Goal: Task Accomplishment & Management: Use online tool/utility

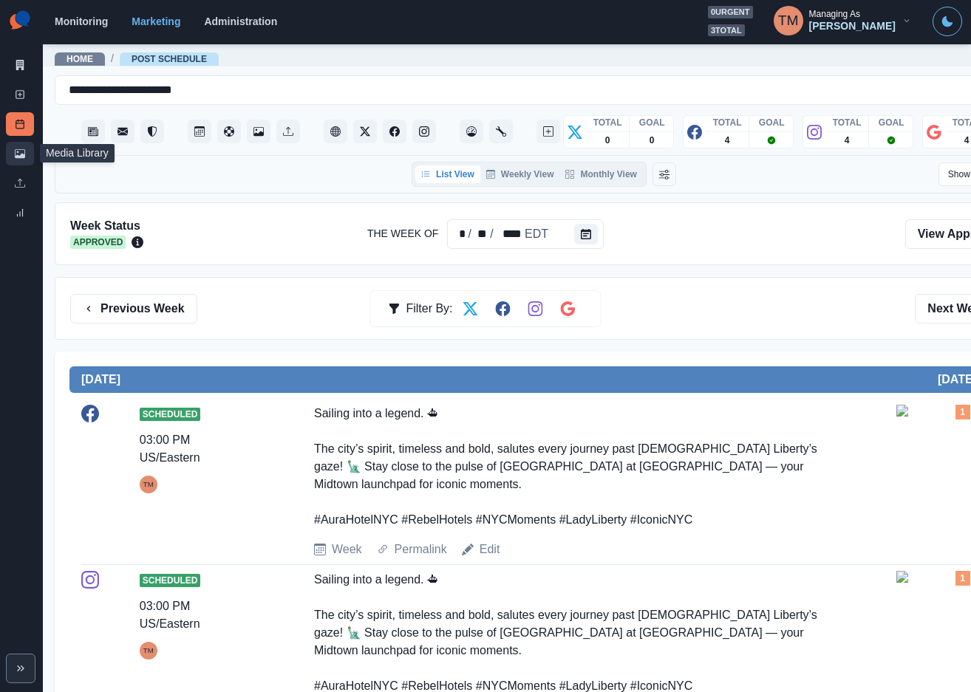
click at [13, 153] on link "Media Library" at bounding box center [20, 154] width 28 height 24
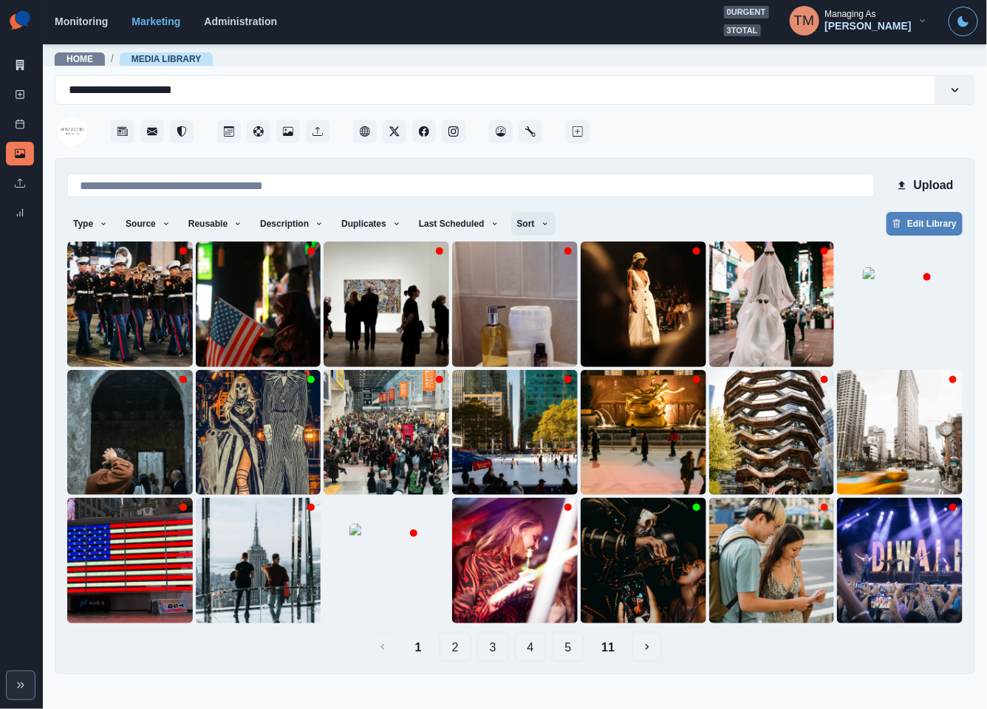
click at [541, 224] on icon "button" at bounding box center [545, 223] width 9 height 9
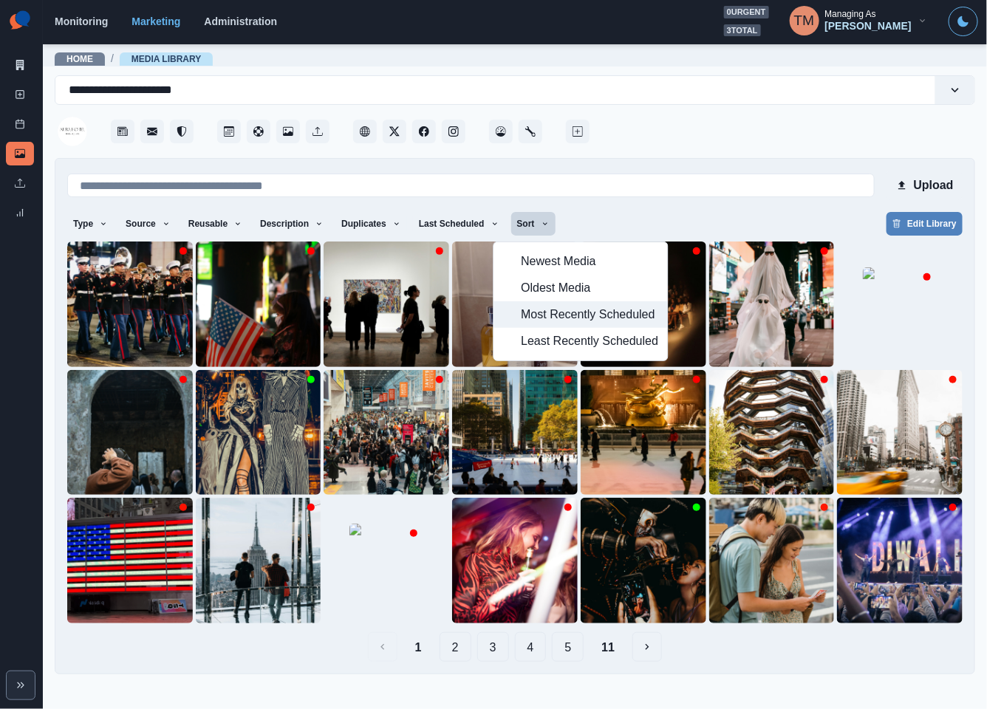
click at [570, 319] on span "Most Recently Scheduled" at bounding box center [589, 315] width 137 height 18
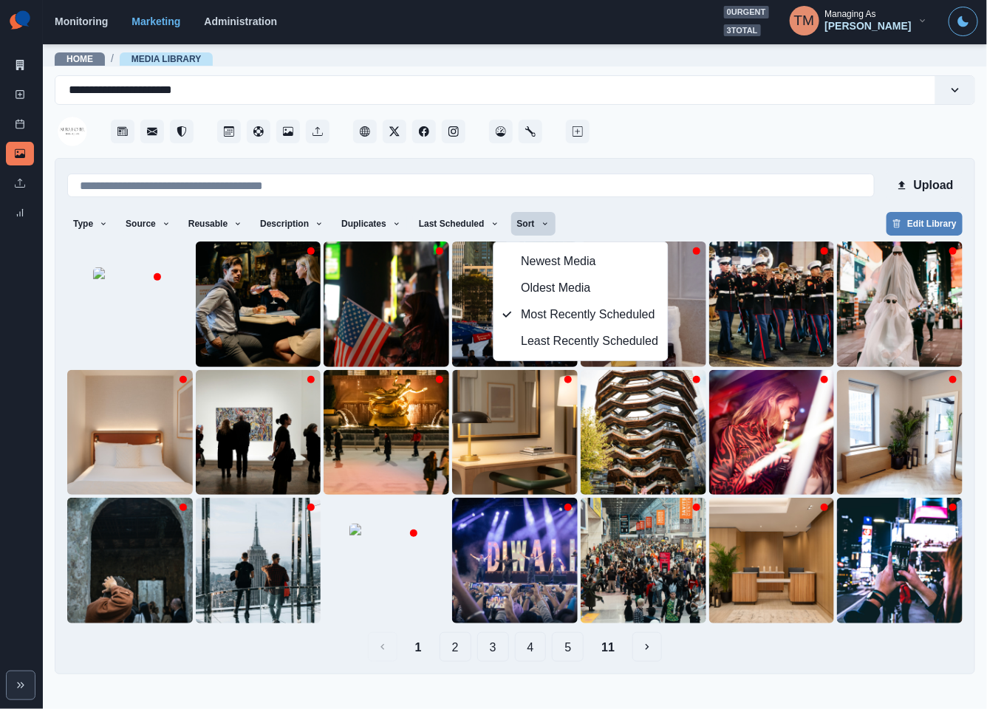
click at [634, 208] on div "Upload Type Any Image Video Source Any Upload Social Manager Found: Instagram F…" at bounding box center [514, 416] width 895 height 491
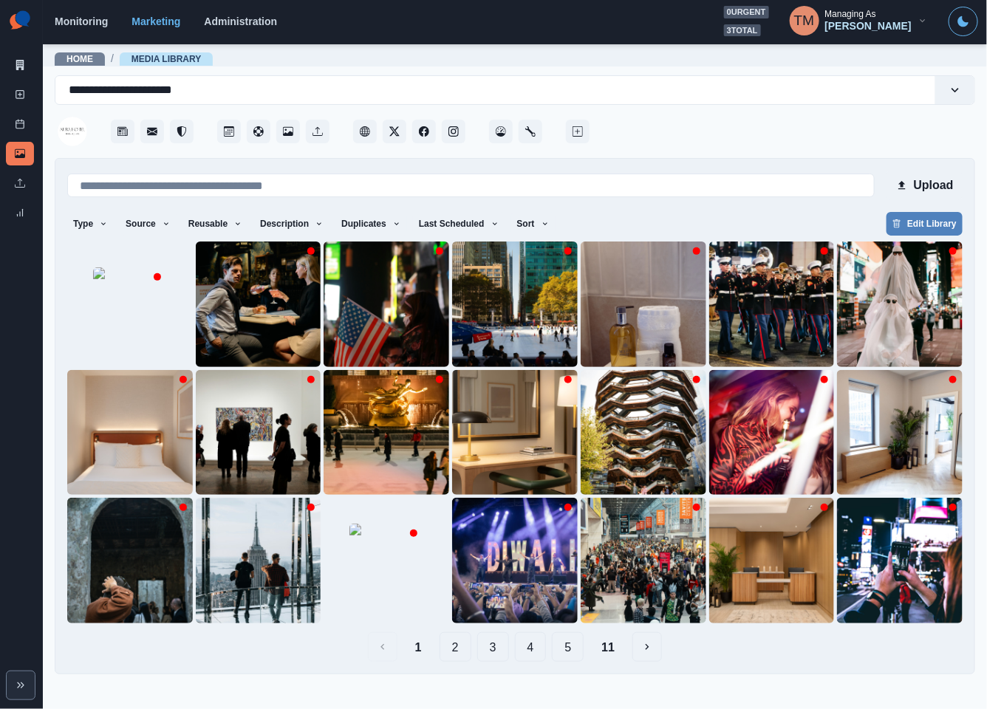
click at [462, 652] on button "2" at bounding box center [456, 647] width 32 height 30
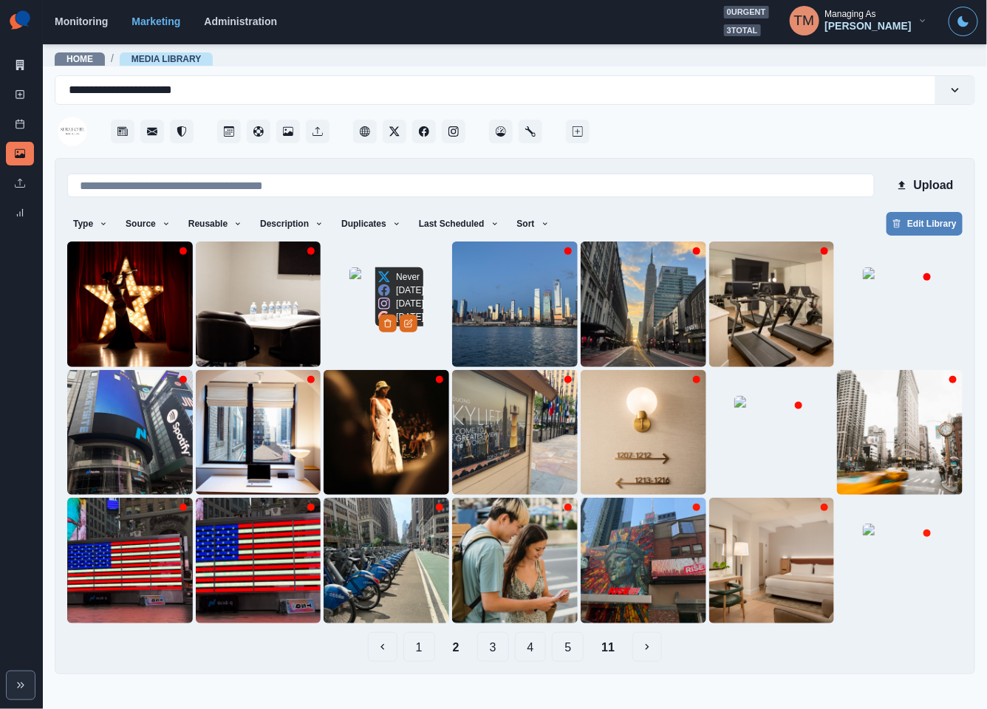
click at [362, 327] on img at bounding box center [386, 304] width 74 height 74
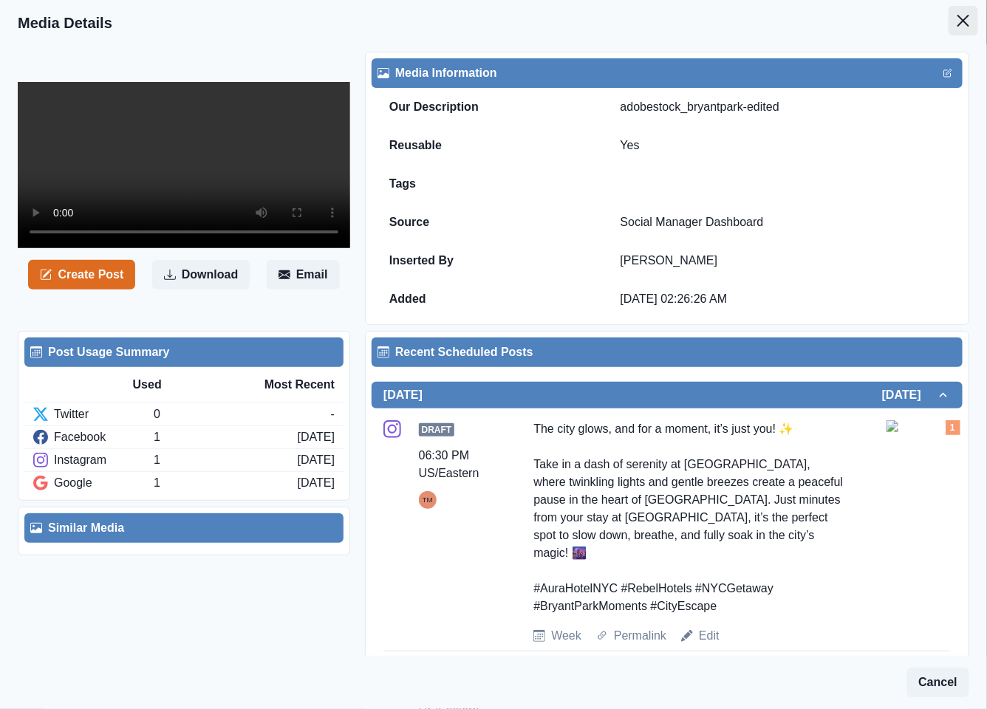
click at [957, 23] on icon "Close" at bounding box center [963, 21] width 12 height 12
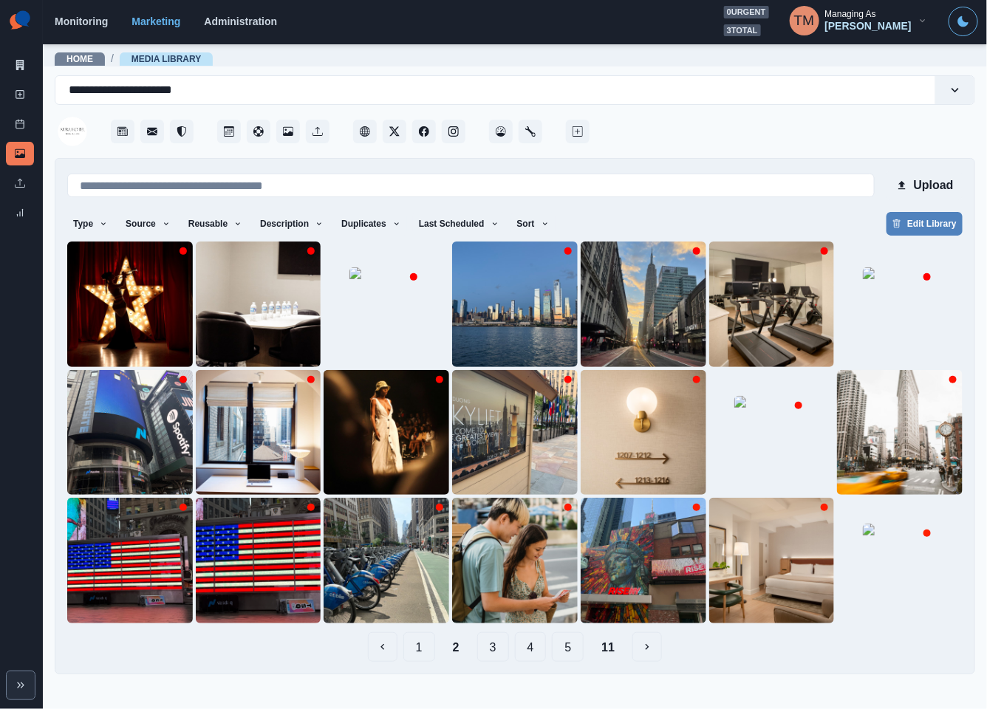
click at [423, 652] on button "1" at bounding box center [419, 647] width 32 height 30
